Goal: Transaction & Acquisition: Book appointment/travel/reservation

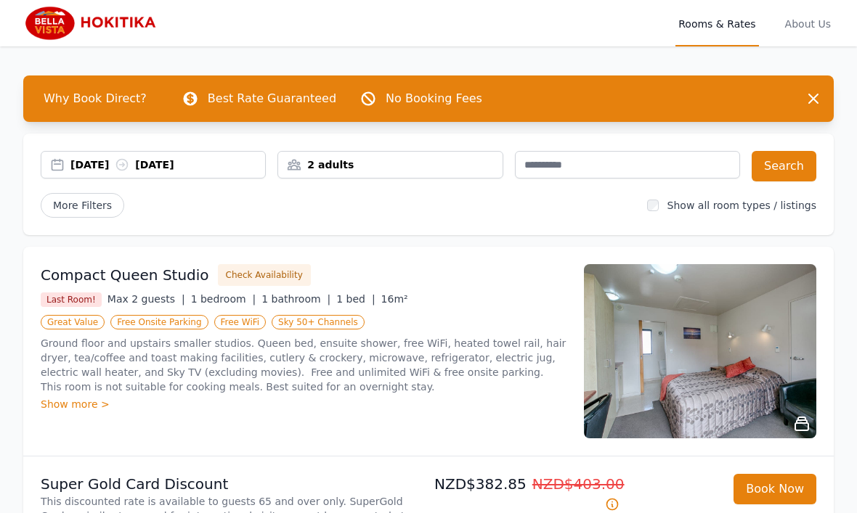
click at [132, 161] on div "[DATE] [DATE]" at bounding box center [167, 165] width 195 height 15
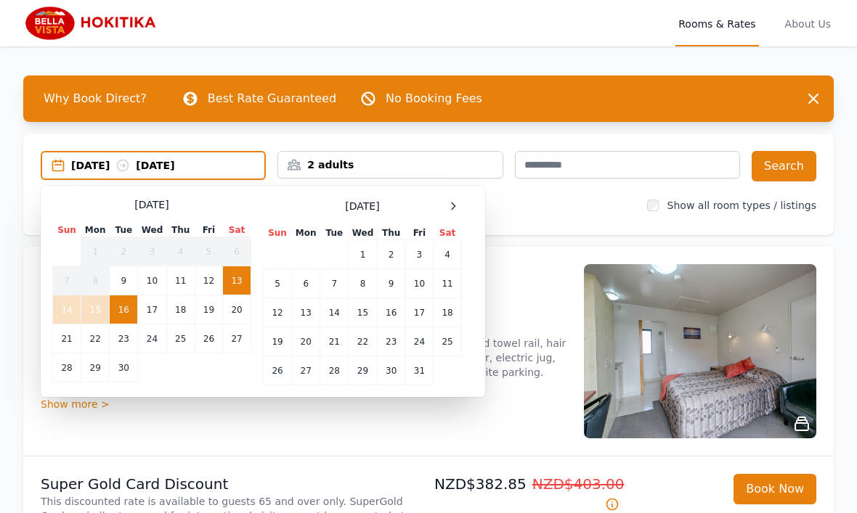
click at [459, 208] on div at bounding box center [452, 206] width 17 height 17
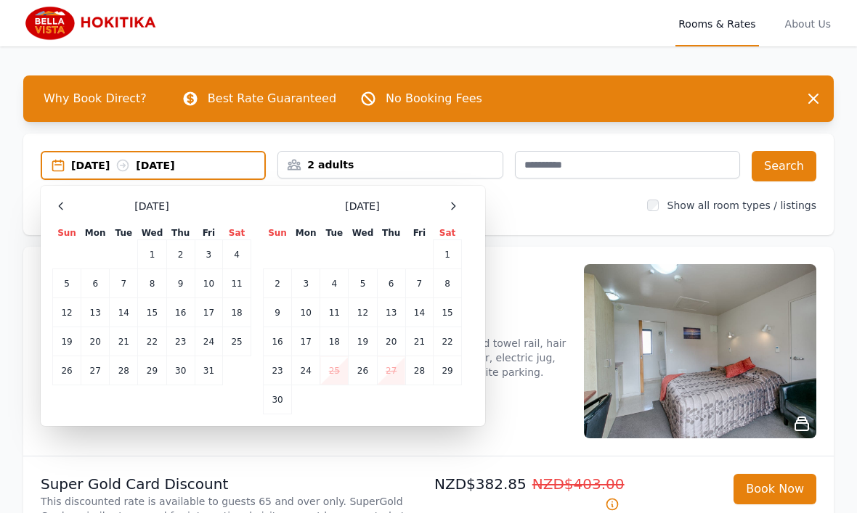
click at [458, 208] on icon at bounding box center [453, 206] width 12 height 12
click at [458, 203] on icon at bounding box center [453, 206] width 12 height 12
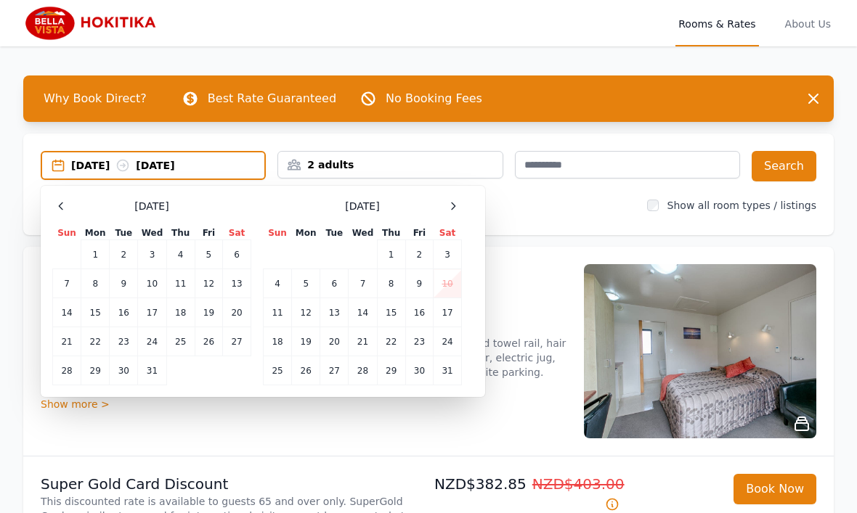
click at [460, 214] on span at bounding box center [452, 206] width 17 height 17
click at [137, 346] on td "20" at bounding box center [124, 341] width 28 height 29
click at [188, 343] on td "22" at bounding box center [180, 341] width 28 height 29
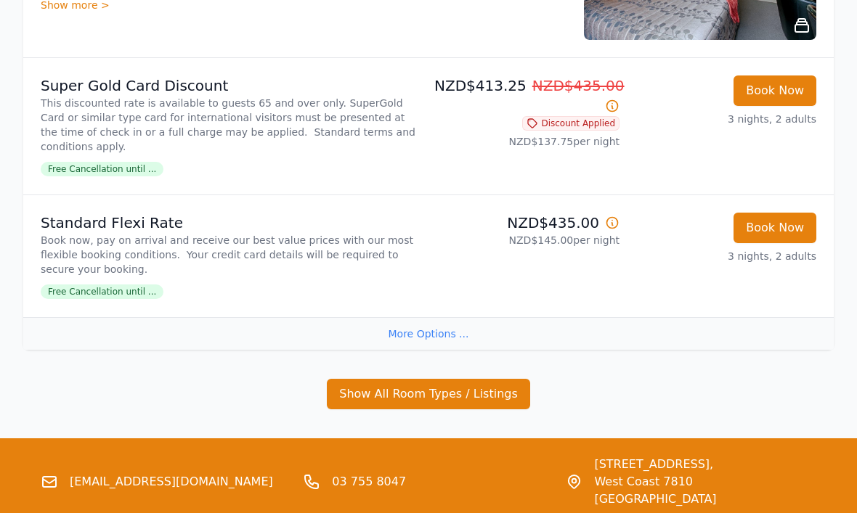
scroll to position [1441, 0]
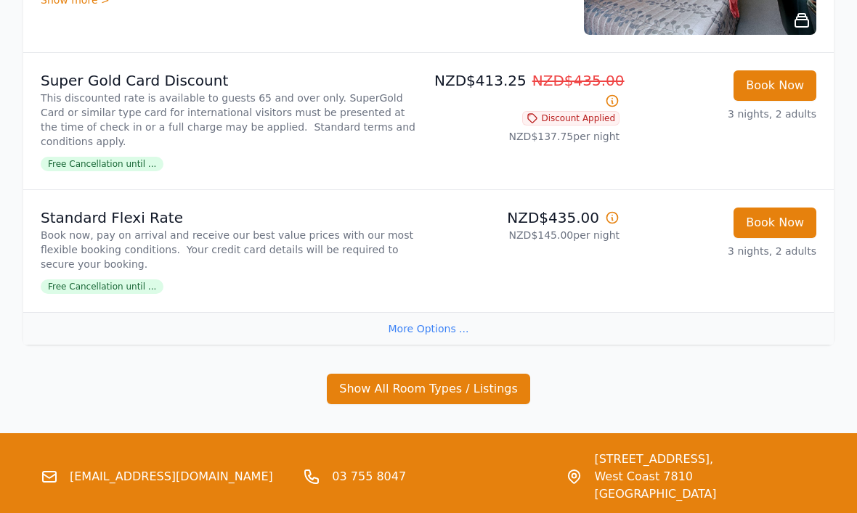
click at [473, 375] on button "Show All Room Types / Listings" at bounding box center [428, 390] width 203 height 30
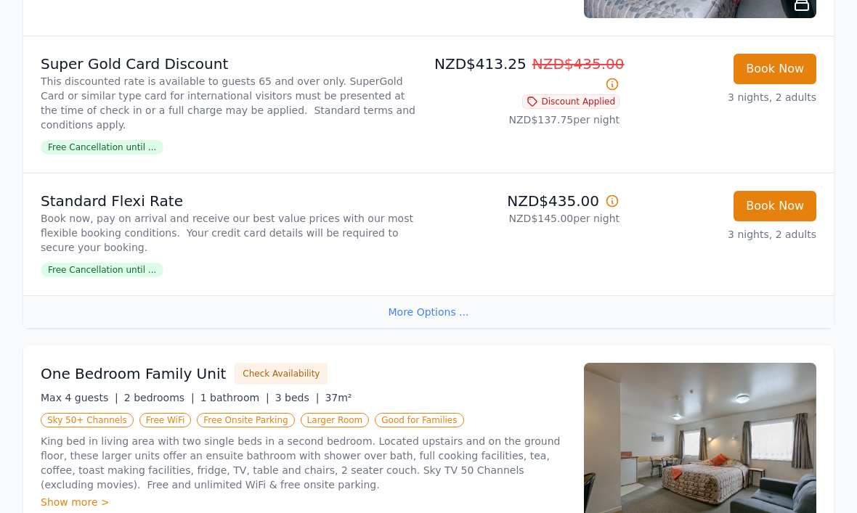
scroll to position [1459, 0]
click at [269, 363] on button "Check Availability" at bounding box center [281, 374] width 93 height 22
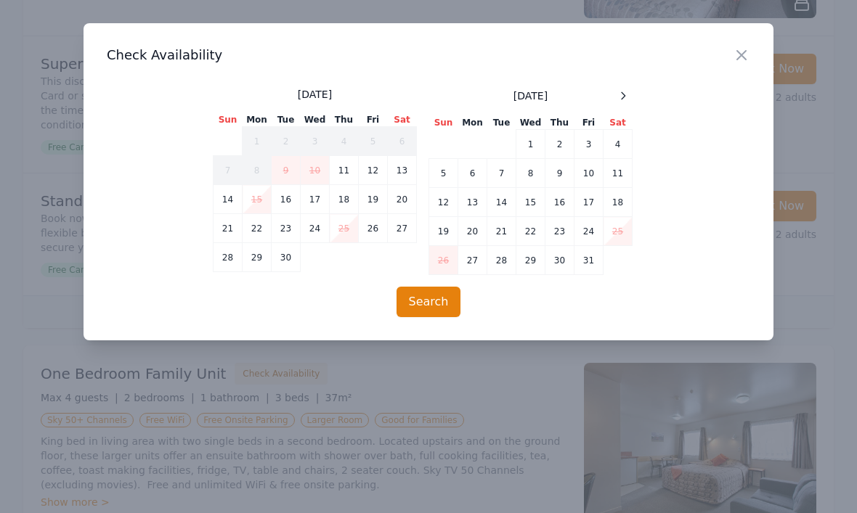
click at [622, 92] on icon at bounding box center [624, 95] width 4 height 7
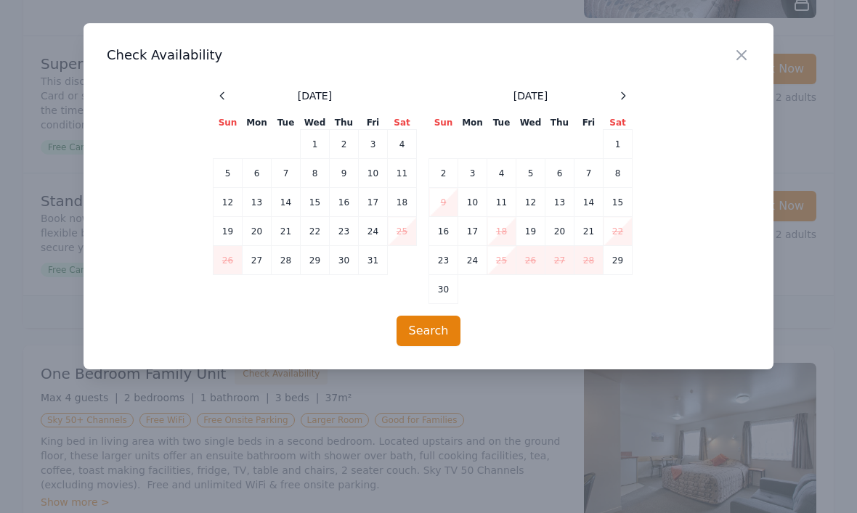
click at [629, 91] on div at bounding box center [622, 95] width 17 height 17
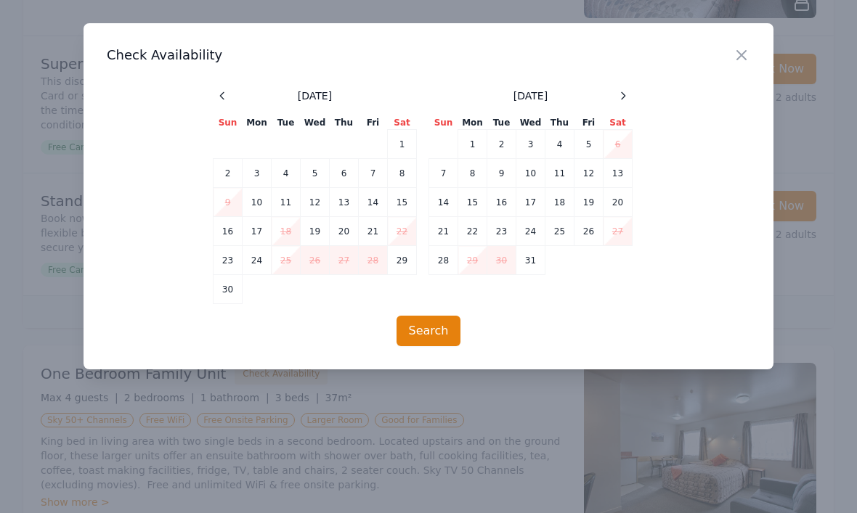
click at [628, 94] on icon at bounding box center [623, 96] width 12 height 12
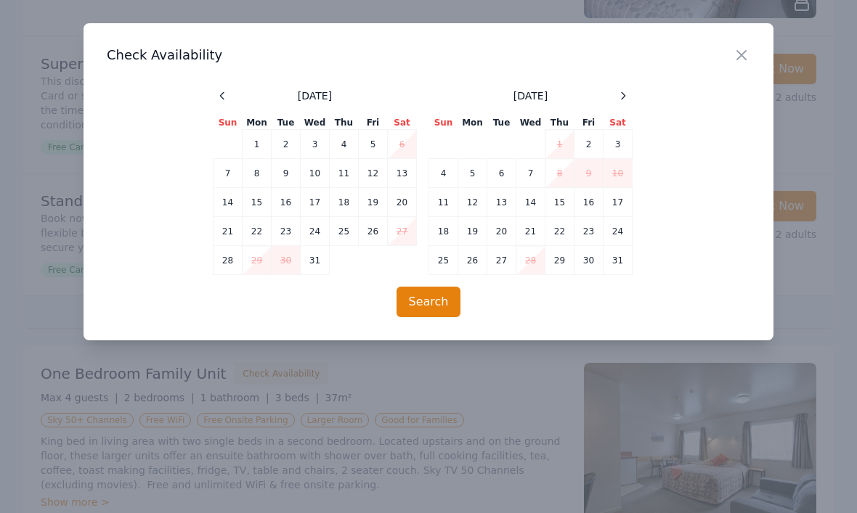
click at [502, 233] on td "20" at bounding box center [501, 231] width 29 height 29
click at [550, 237] on td "22" at bounding box center [559, 231] width 29 height 29
click at [436, 297] on button "Search" at bounding box center [428, 302] width 65 height 30
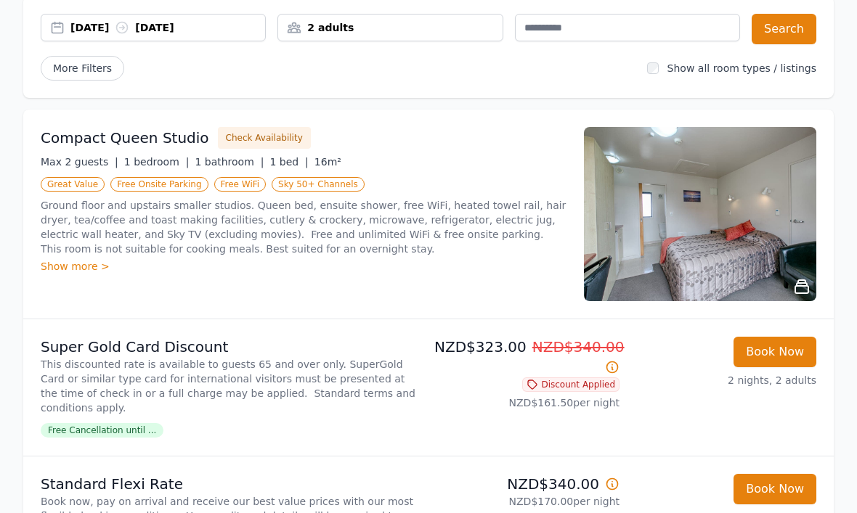
scroll to position [70, 0]
